Goal: Transaction & Acquisition: Subscribe to service/newsletter

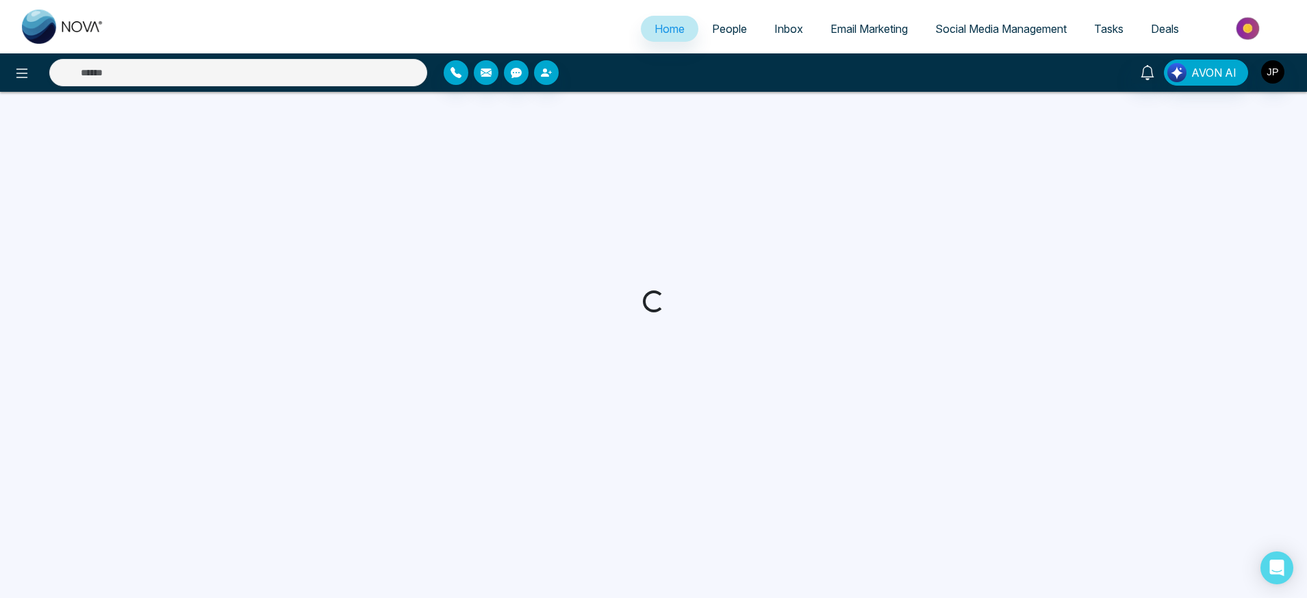
select select "*"
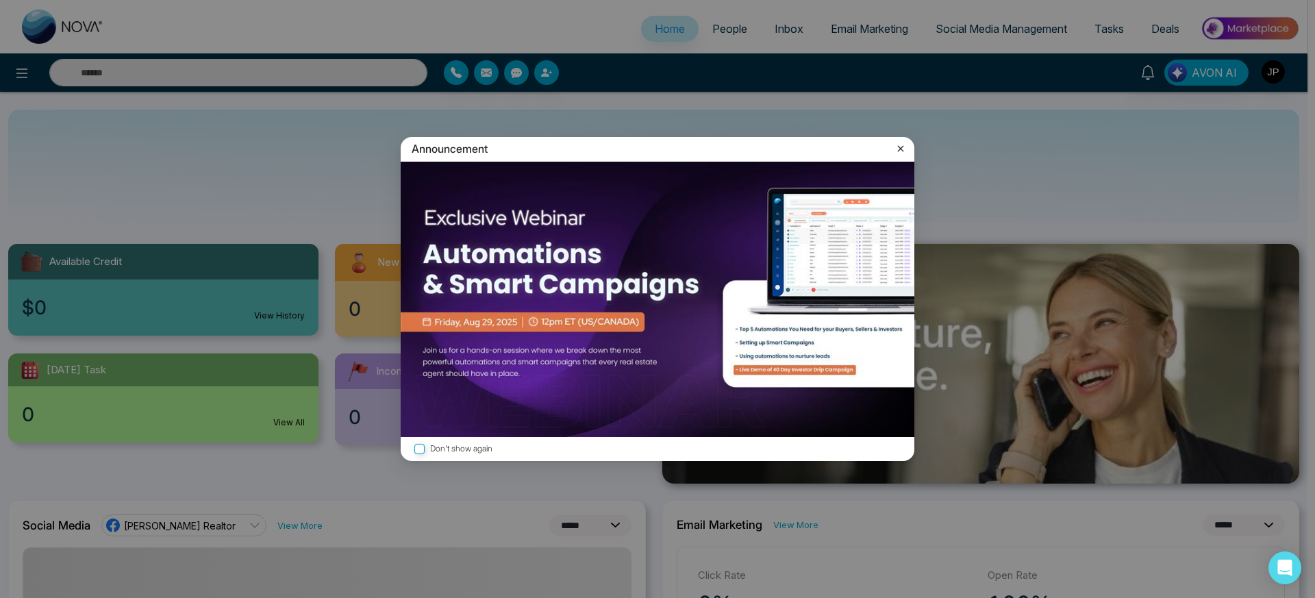
click at [902, 149] on icon at bounding box center [901, 149] width 14 height 14
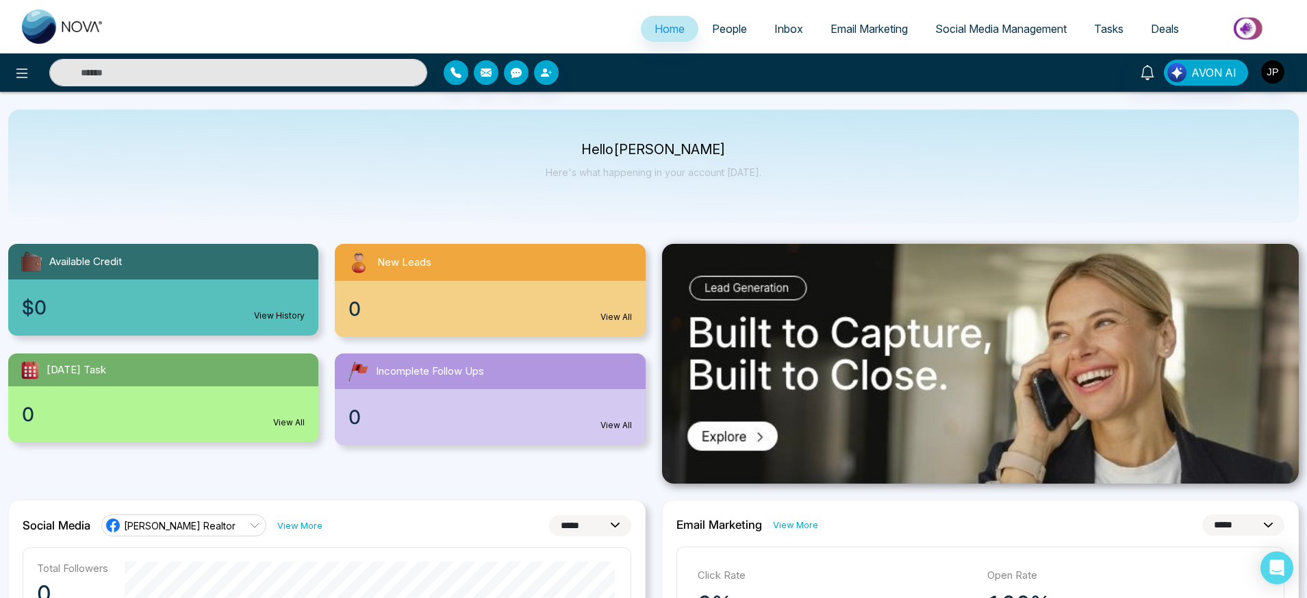
click at [986, 29] on span "Social Media Management" at bounding box center [1000, 29] width 131 height 14
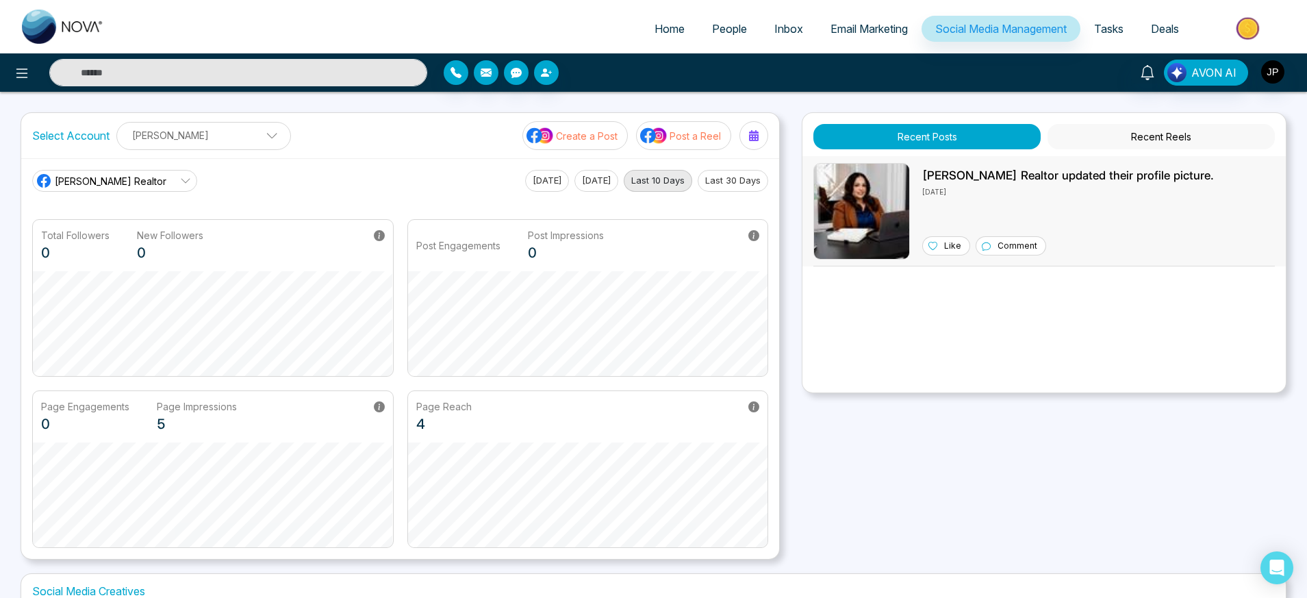
click at [868, 216] on img at bounding box center [861, 211] width 97 height 97
